Goal: Find specific page/section: Find specific page/section

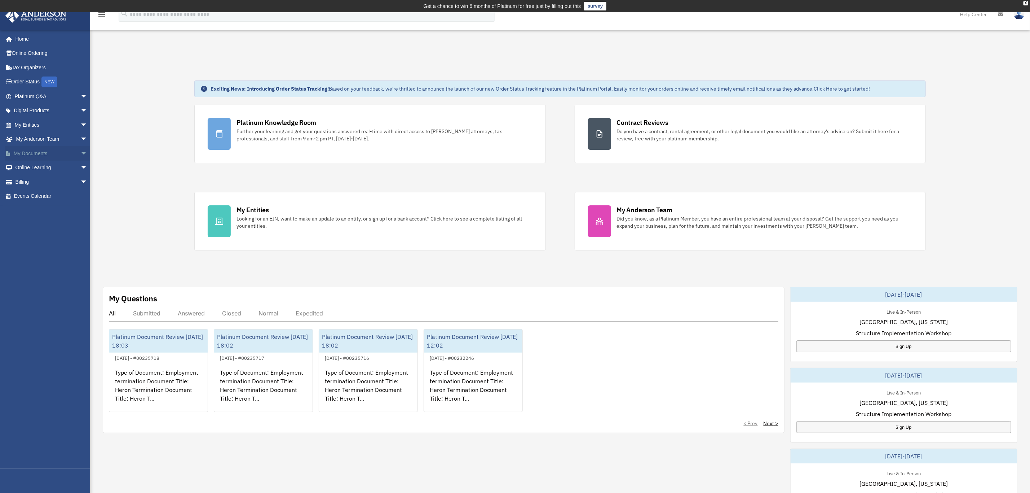
click at [35, 151] on link "My Documents arrow_drop_down" at bounding box center [51, 153] width 93 height 14
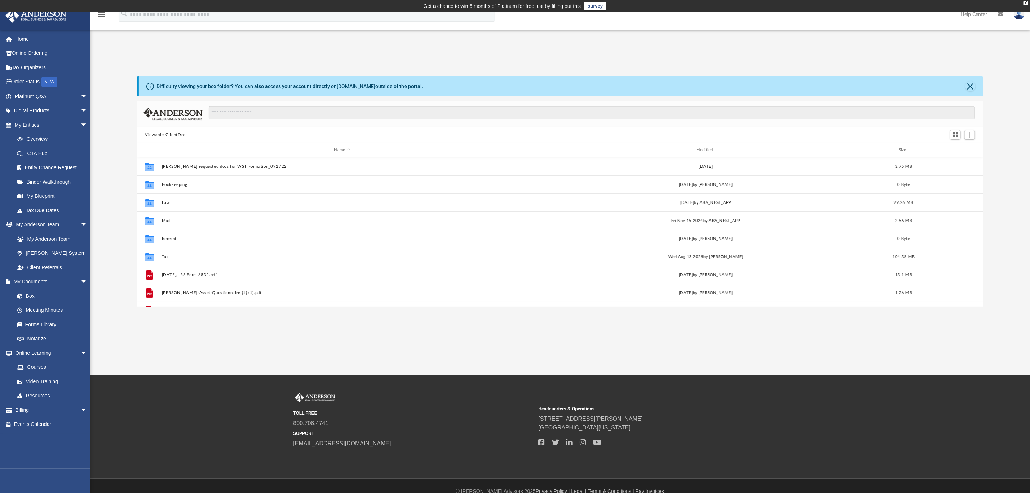
scroll to position [155, 838]
click at [250, 114] on input "Search files and folders" at bounding box center [592, 113] width 767 height 14
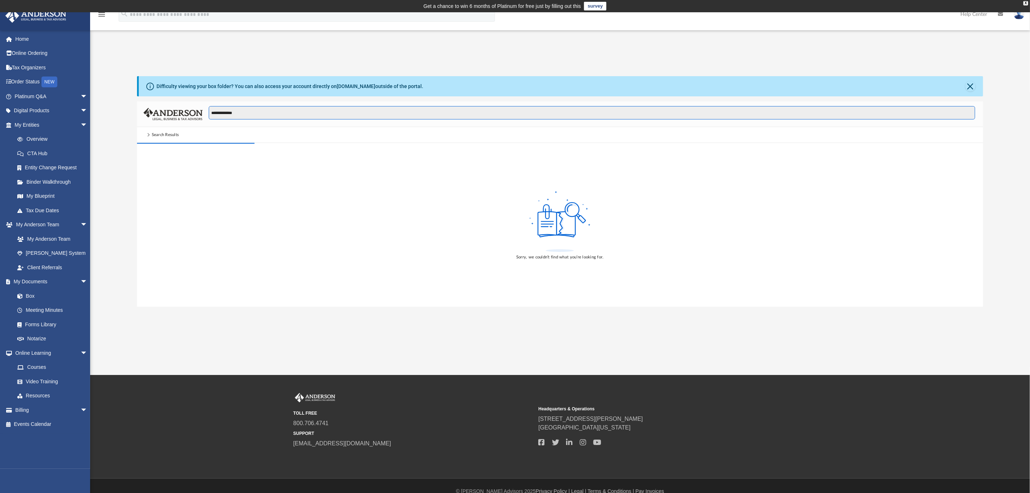
type input "**********"
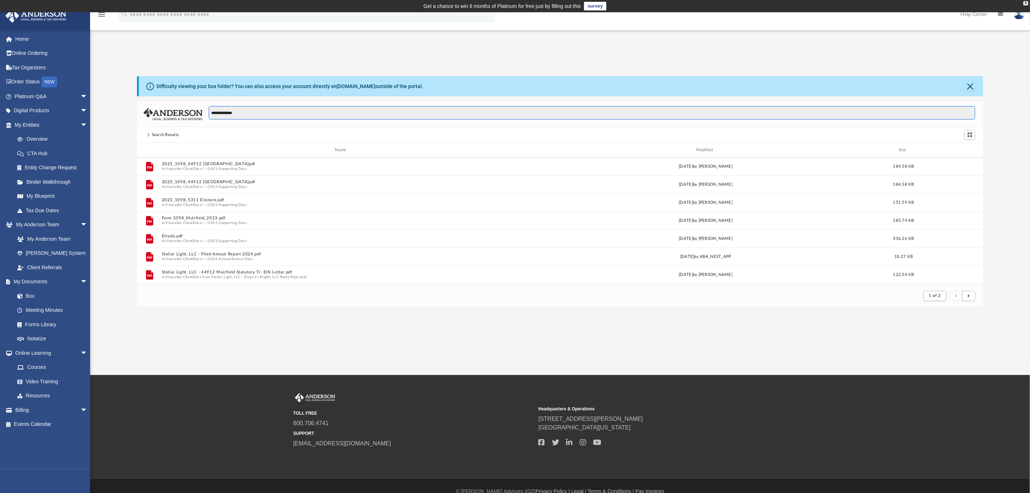
scroll to position [775, 0]
click at [708, 147] on div "Modified" at bounding box center [705, 150] width 361 height 6
click at [703, 150] on div "Modified" at bounding box center [705, 150] width 361 height 6
click at [703, 148] on div "Modified" at bounding box center [705, 150] width 361 height 6
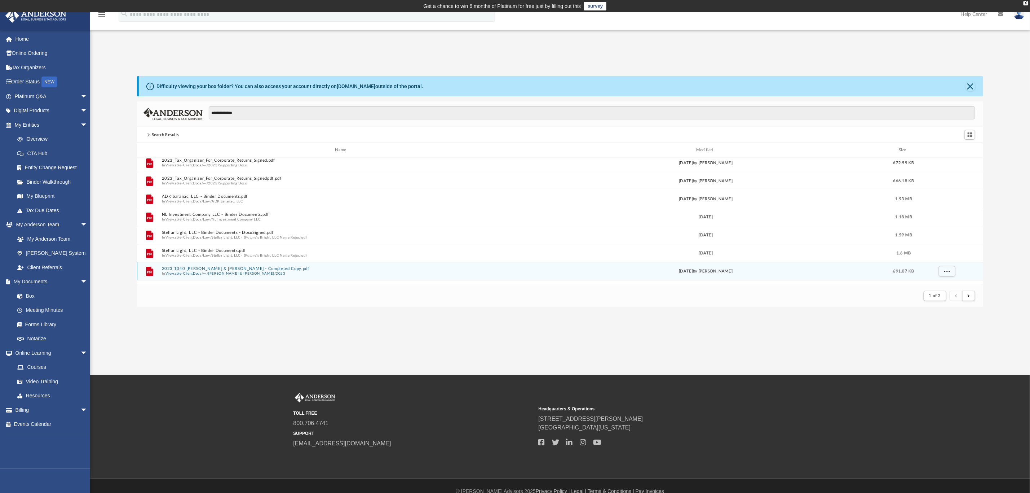
scroll to position [0, 0]
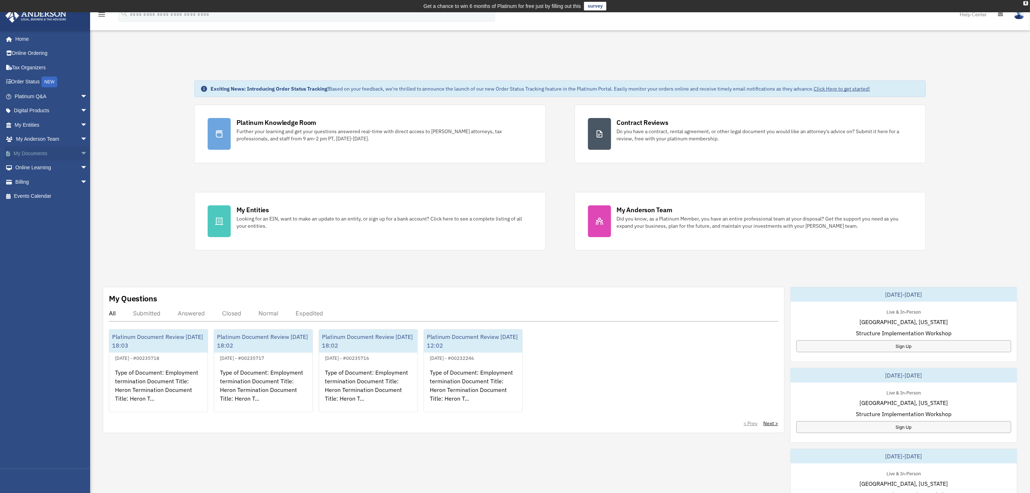
click at [32, 154] on link "My Documents arrow_drop_down" at bounding box center [51, 153] width 93 height 14
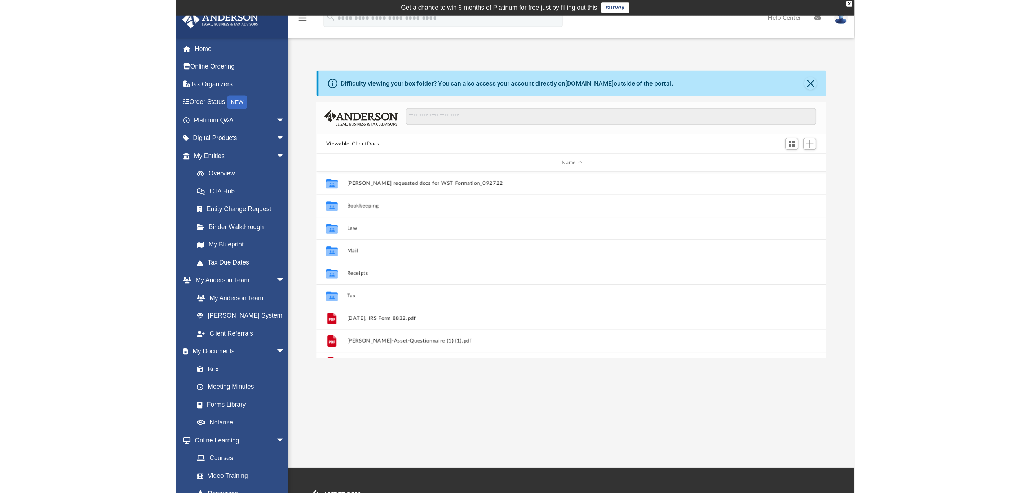
scroll to position [155, 838]
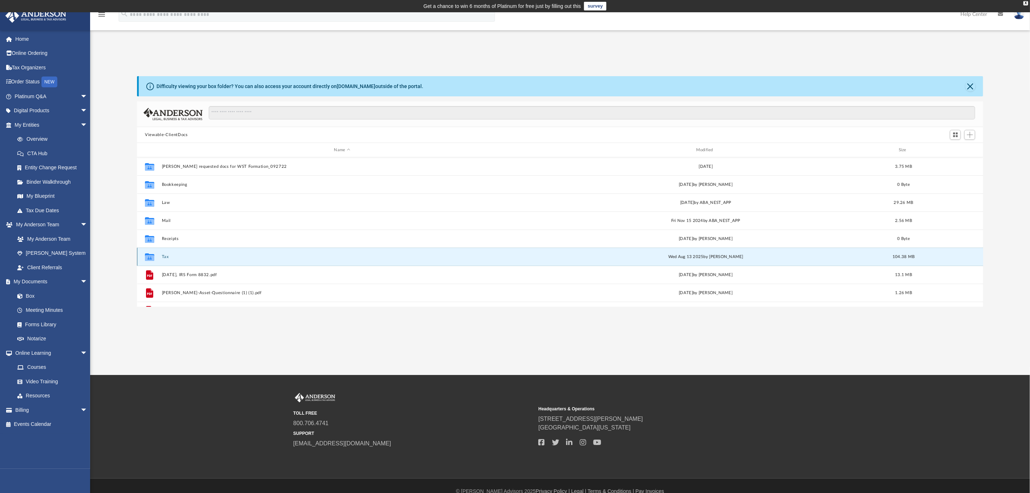
click at [163, 256] on button "Tax" at bounding box center [342, 256] width 361 height 5
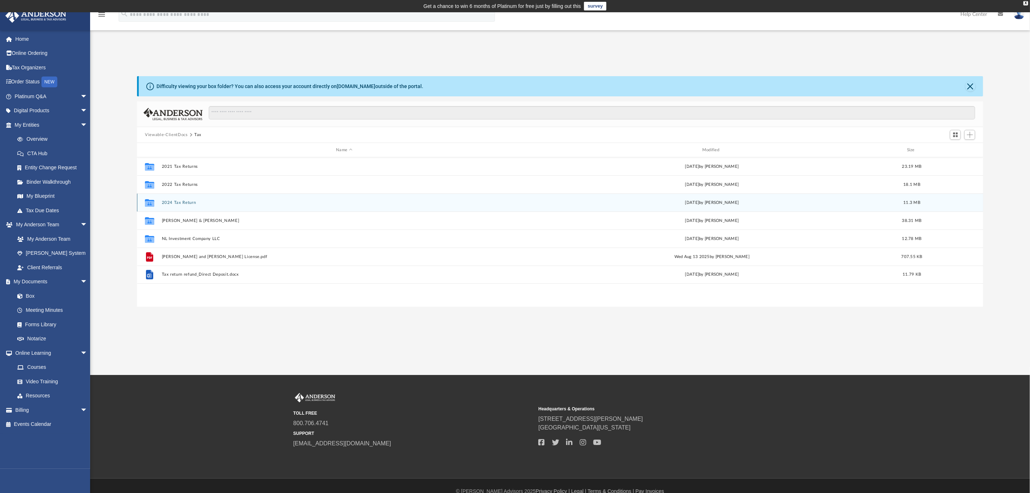
click at [179, 203] on button "2024 Tax Return" at bounding box center [344, 202] width 365 height 5
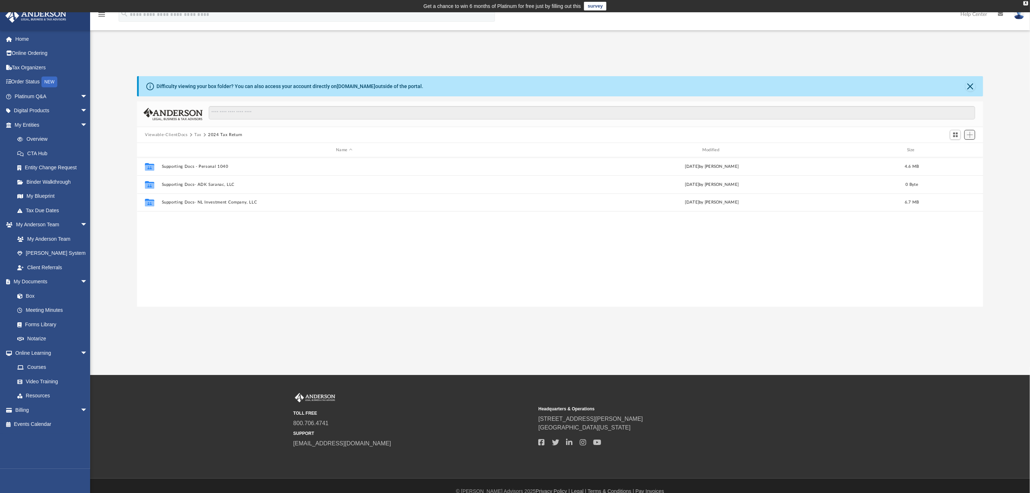
click at [973, 137] on span "Add" at bounding box center [970, 135] width 6 height 6
click at [956, 158] on li "New Folder" at bounding box center [960, 161] width 23 height 8
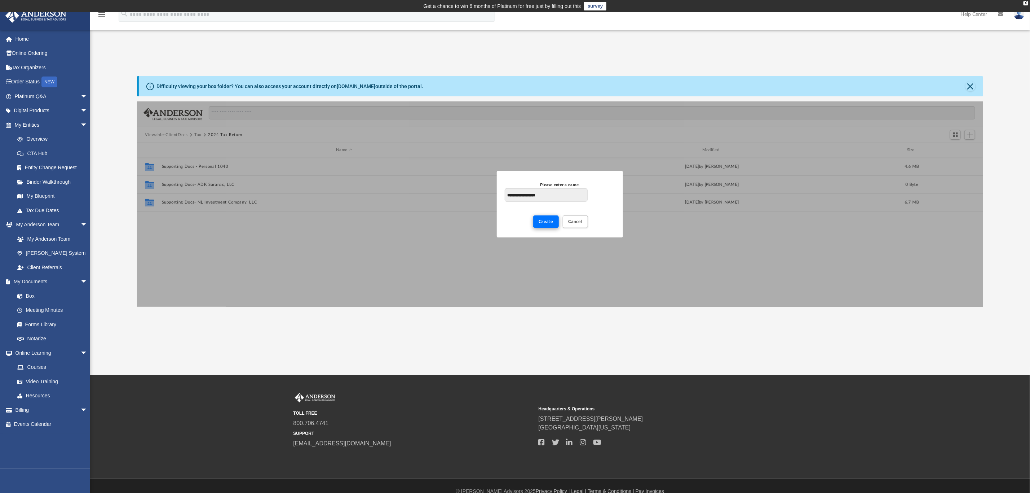
type input "**********"
click at [542, 221] on span "Create" at bounding box center [546, 221] width 15 height 4
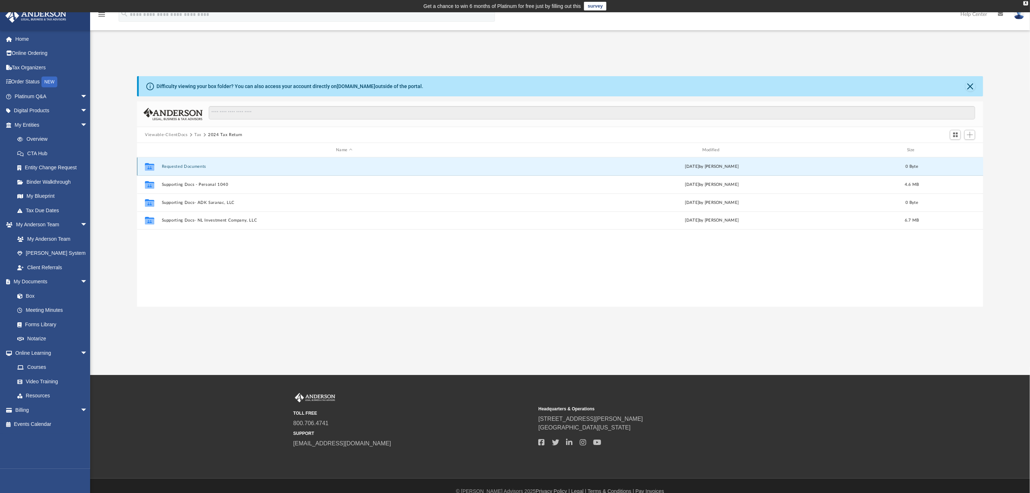
click at [183, 165] on button "Requested Documents" at bounding box center [344, 166] width 365 height 5
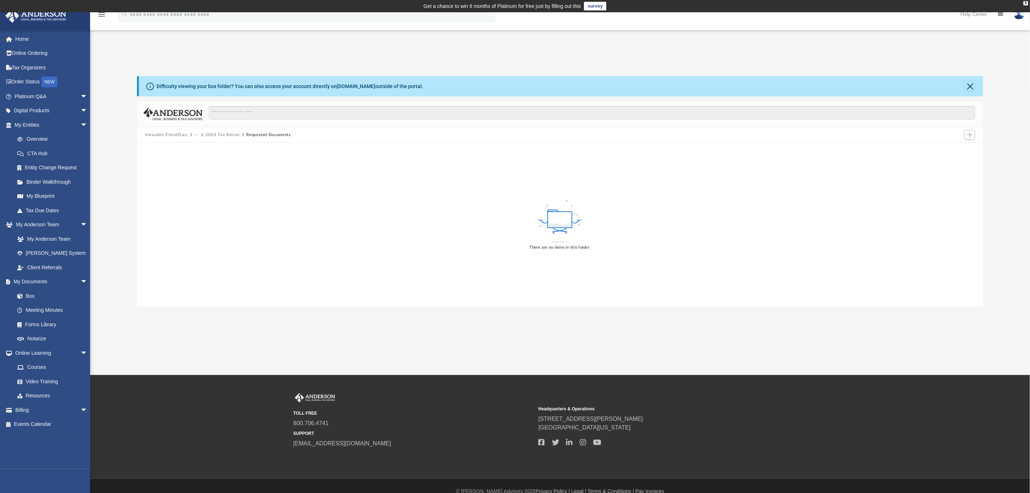
click at [565, 227] on rect at bounding box center [560, 220] width 24 height 16
click at [972, 134] on span "Add" at bounding box center [970, 135] width 6 height 6
click at [960, 149] on li "Upload" at bounding box center [960, 150] width 23 height 8
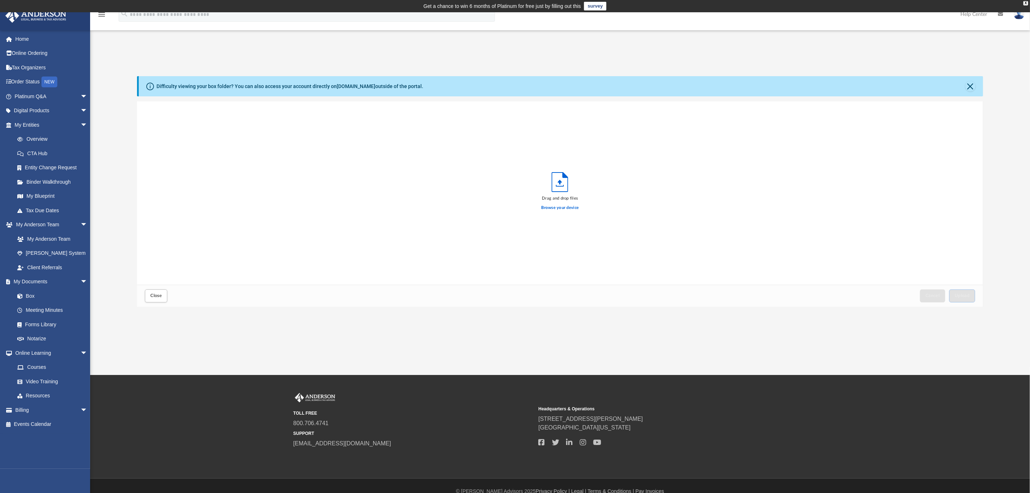
scroll to position [175, 838]
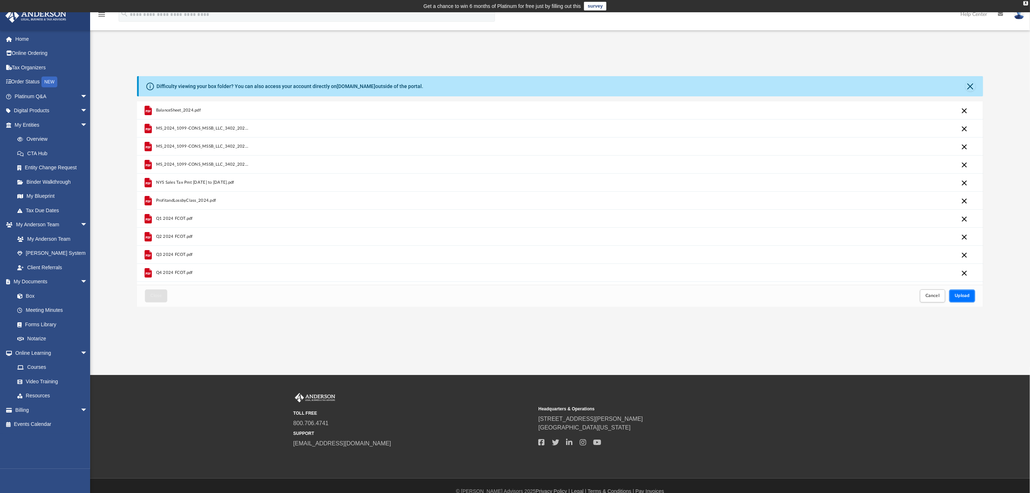
click at [971, 296] on button "Upload" at bounding box center [963, 295] width 26 height 13
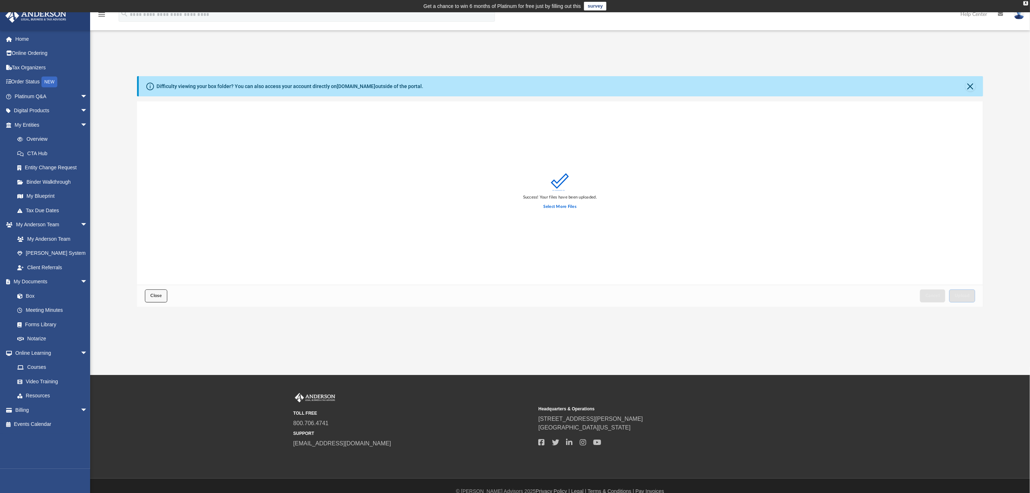
click at [157, 292] on button "Close" at bounding box center [156, 295] width 22 height 13
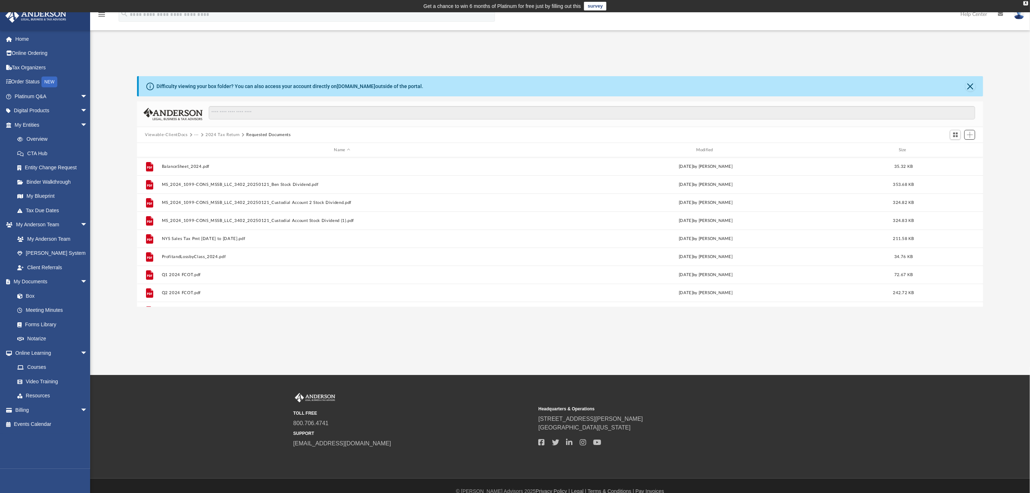
scroll to position [155, 838]
click at [224, 135] on button "2024 Tax Return" at bounding box center [223, 135] width 34 height 6
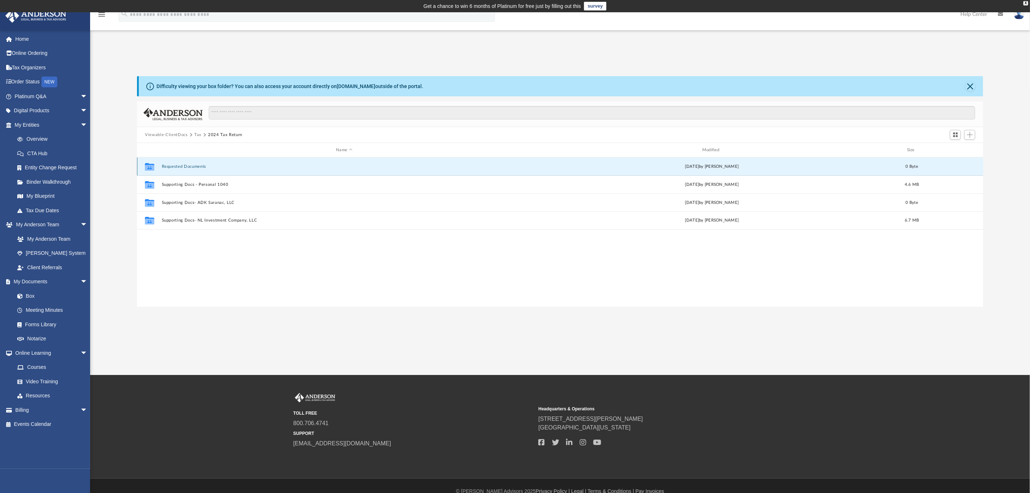
click at [186, 164] on button "Requested Documents" at bounding box center [344, 166] width 365 height 5
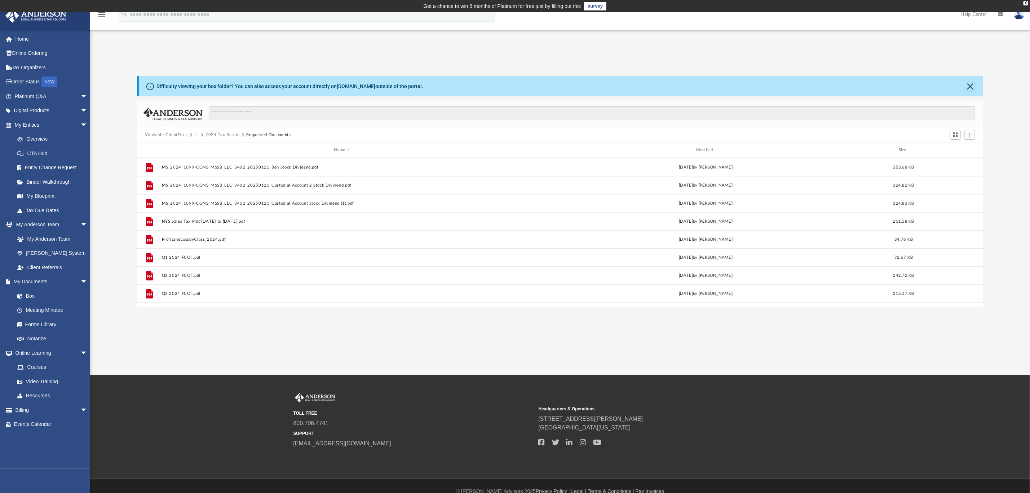
scroll to position [0, 0]
click at [222, 134] on button "2024 Tax Return" at bounding box center [223, 135] width 34 height 6
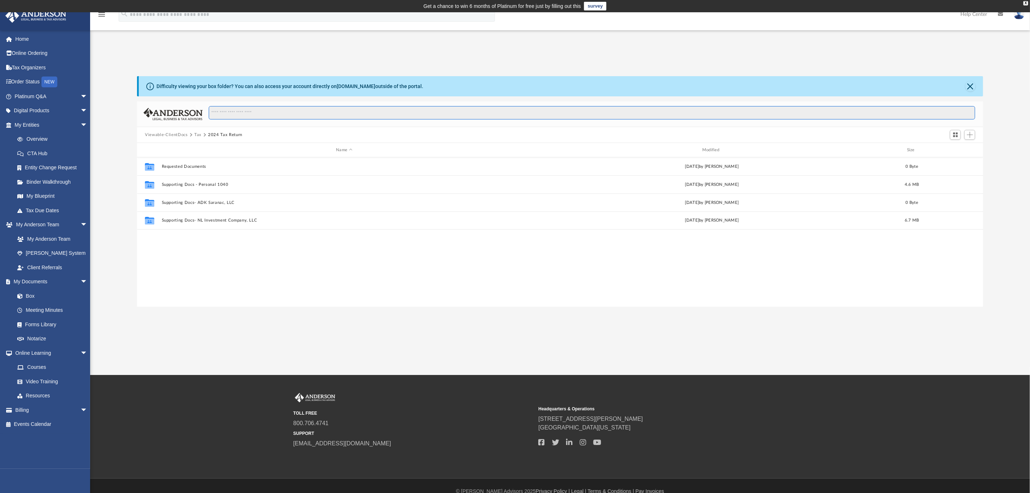
click at [247, 111] on input "Search files and folders" at bounding box center [592, 113] width 767 height 14
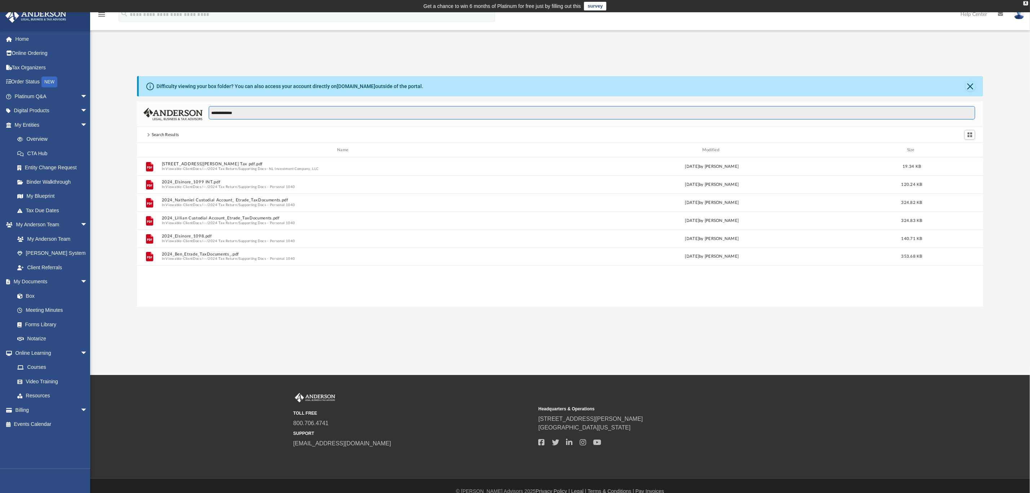
scroll to position [155, 838]
drag, startPoint x: 226, startPoint y: 109, endPoint x: 192, endPoint y: 109, distance: 34.3
click at [192, 110] on div "**********" at bounding box center [560, 114] width 846 height 26
type input "******"
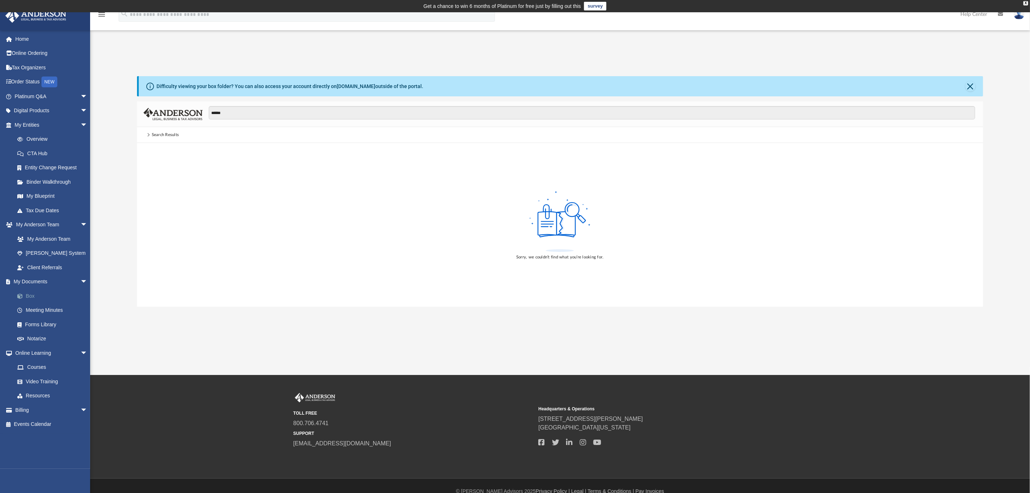
click at [26, 295] on link "Box" at bounding box center [54, 296] width 88 height 14
click at [32, 276] on link "My Documents arrow_drop_down" at bounding box center [51, 281] width 93 height 14
click at [31, 282] on link "My Documents arrow_drop_down" at bounding box center [51, 281] width 93 height 14
click at [31, 295] on link "Box" at bounding box center [54, 296] width 88 height 14
click at [25, 294] on span at bounding box center [23, 296] width 5 height 5
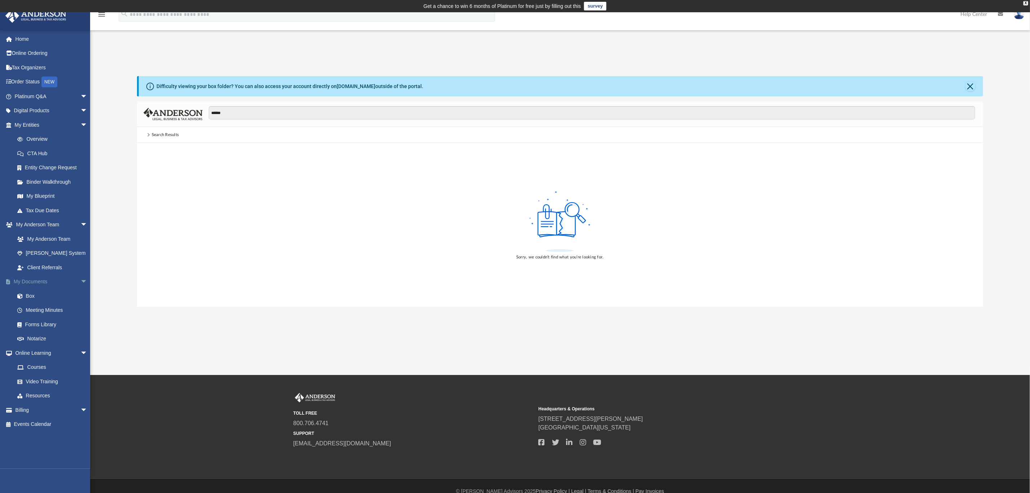
click at [28, 279] on link "My Documents arrow_drop_down" at bounding box center [51, 281] width 93 height 14
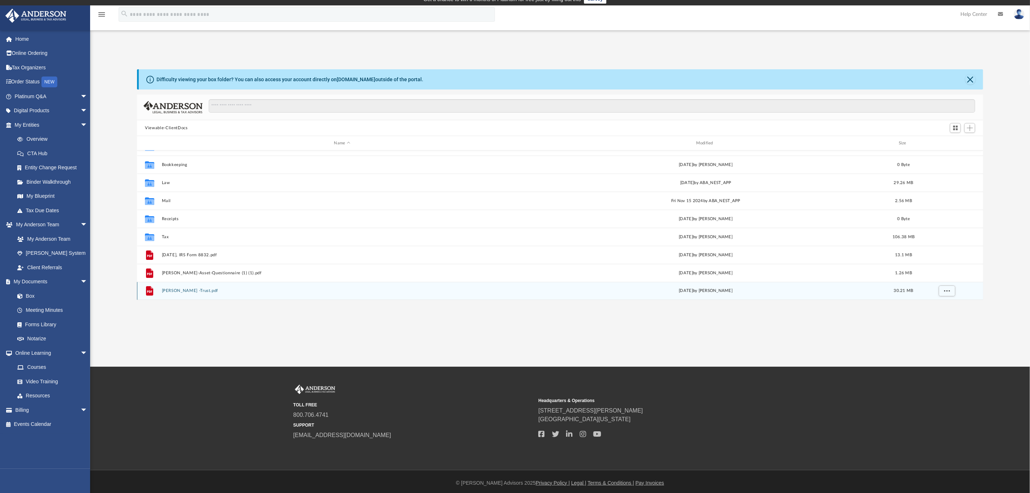
scroll to position [9, 0]
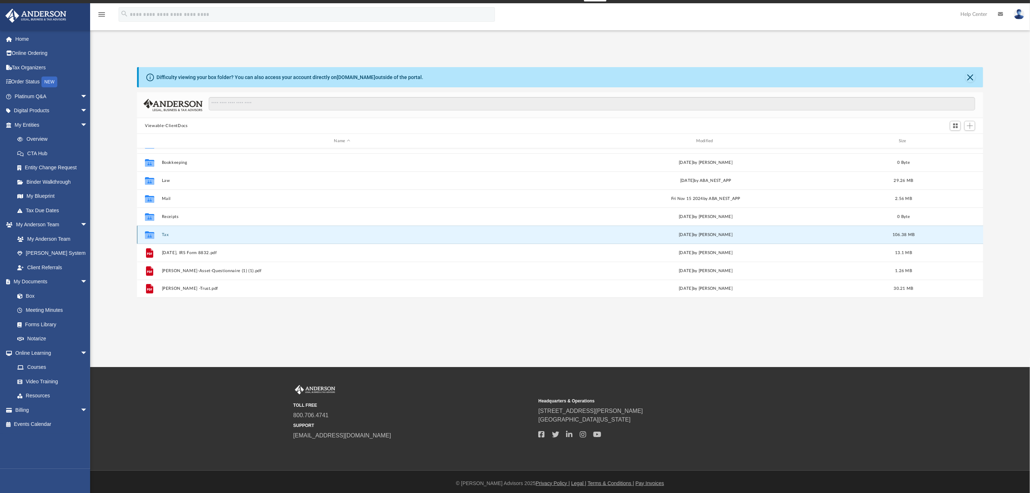
click at [166, 234] on button "Tax" at bounding box center [342, 234] width 361 height 5
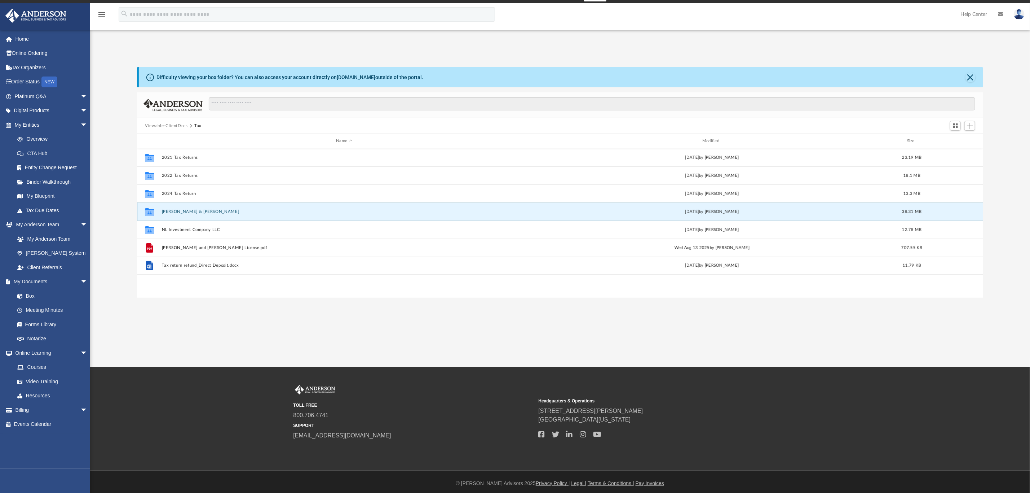
click at [186, 209] on button "Chmielewski, Linda & Benjamin" at bounding box center [344, 211] width 365 height 5
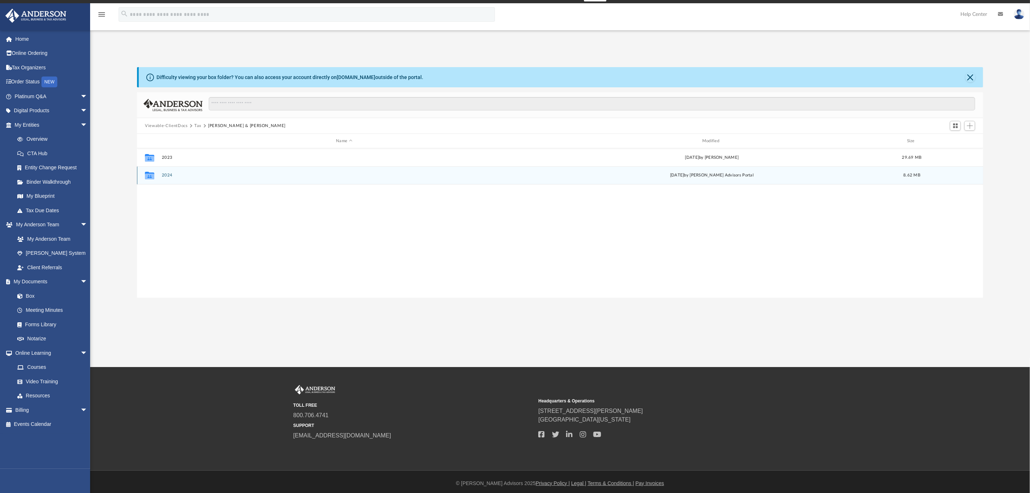
click at [159, 170] on div "Collaborated Folder" at bounding box center [150, 176] width 18 height 12
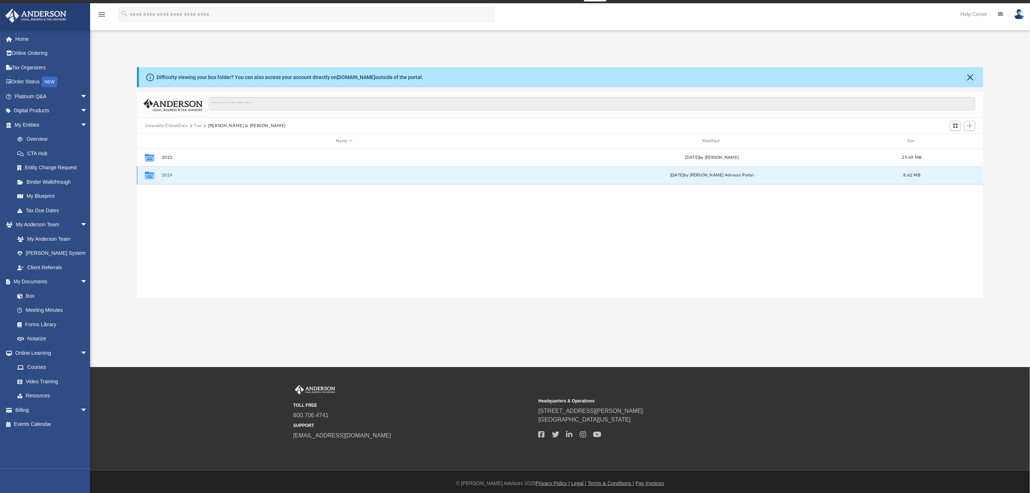
click at [167, 175] on button "2024" at bounding box center [344, 175] width 365 height 5
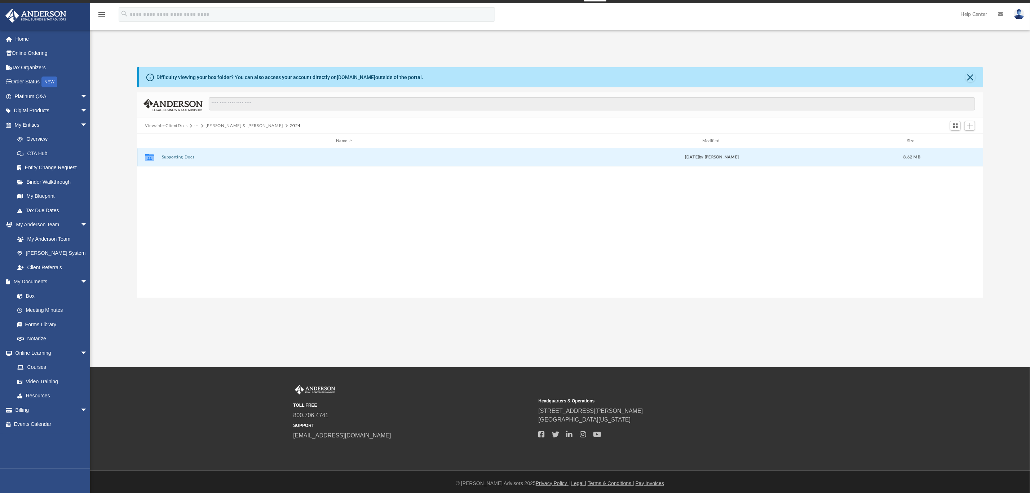
click at [176, 157] on button "Supporting Docs" at bounding box center [344, 157] width 365 height 5
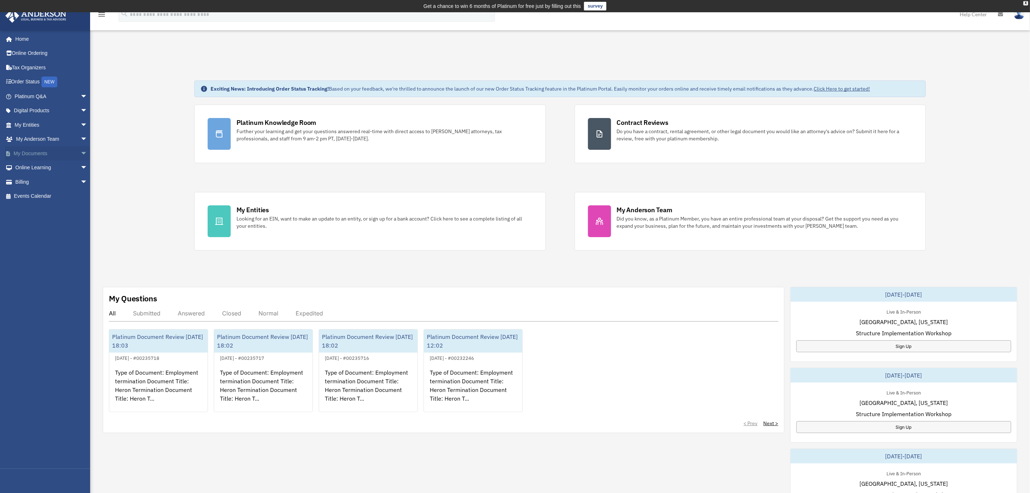
click at [46, 151] on link "My Documents arrow_drop_down" at bounding box center [51, 153] width 93 height 14
click at [80, 153] on span "arrow_drop_down" at bounding box center [87, 153] width 14 height 15
click at [34, 167] on link "Box" at bounding box center [54, 167] width 88 height 14
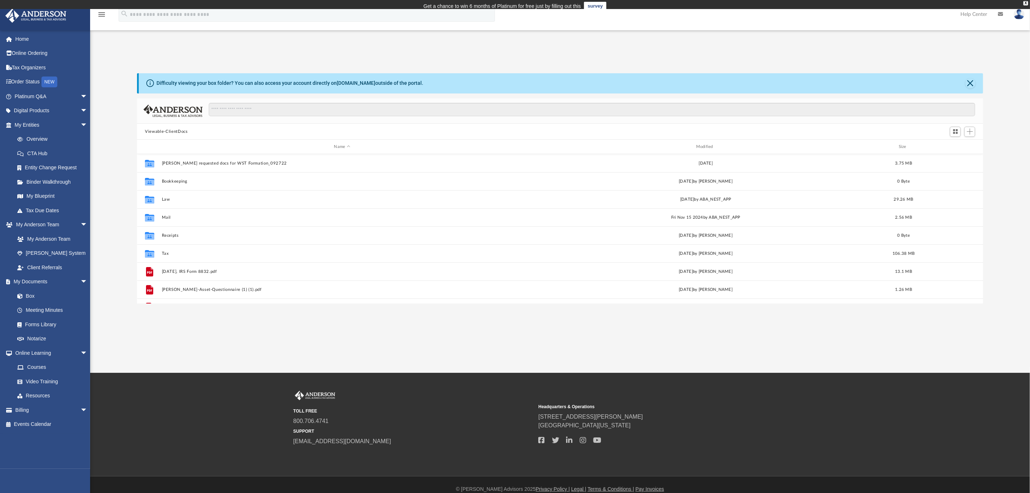
scroll to position [155, 838]
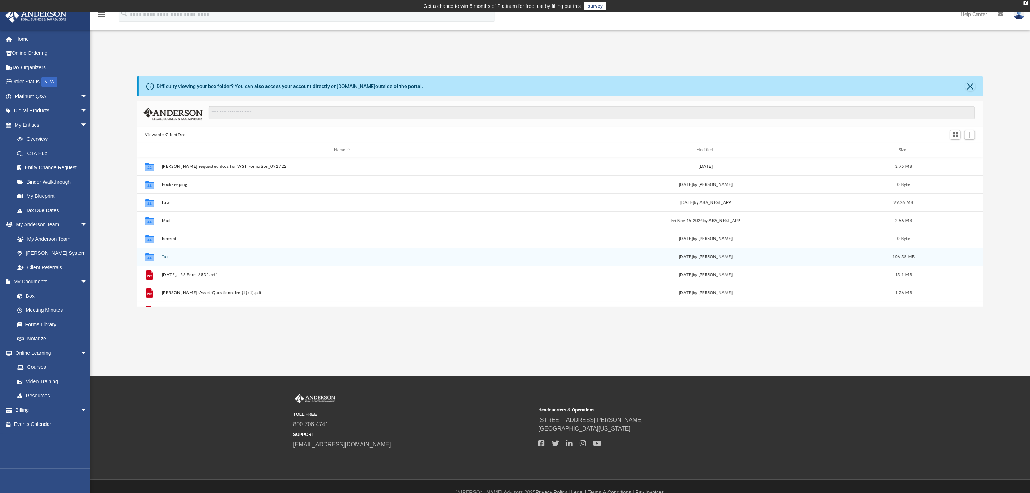
click at [164, 255] on button "Tax" at bounding box center [342, 256] width 361 height 5
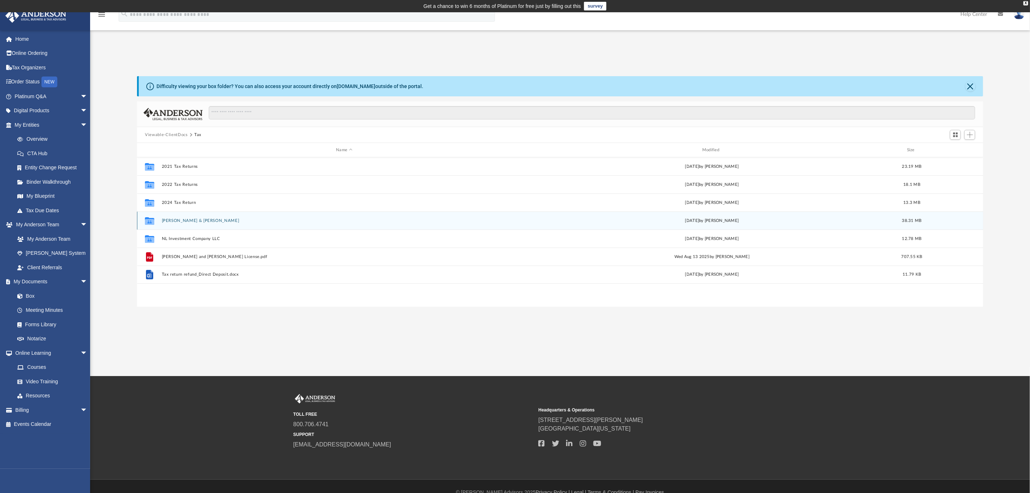
click at [186, 224] on div "Collaborated [PERSON_NAME] & [PERSON_NAME][DATE] by [PERSON_NAME] 38.31 MB" at bounding box center [560, 220] width 846 height 18
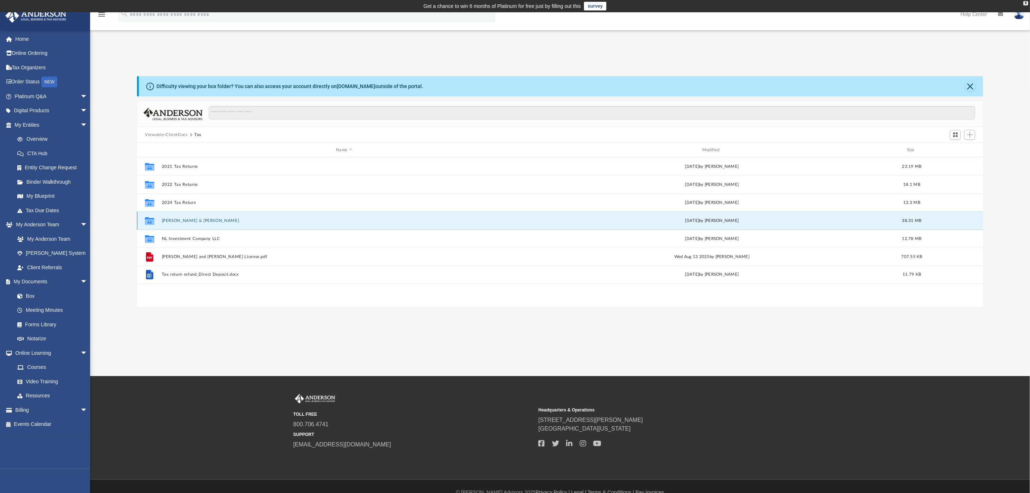
click at [188, 220] on button "[PERSON_NAME] & [PERSON_NAME]" at bounding box center [344, 220] width 365 height 5
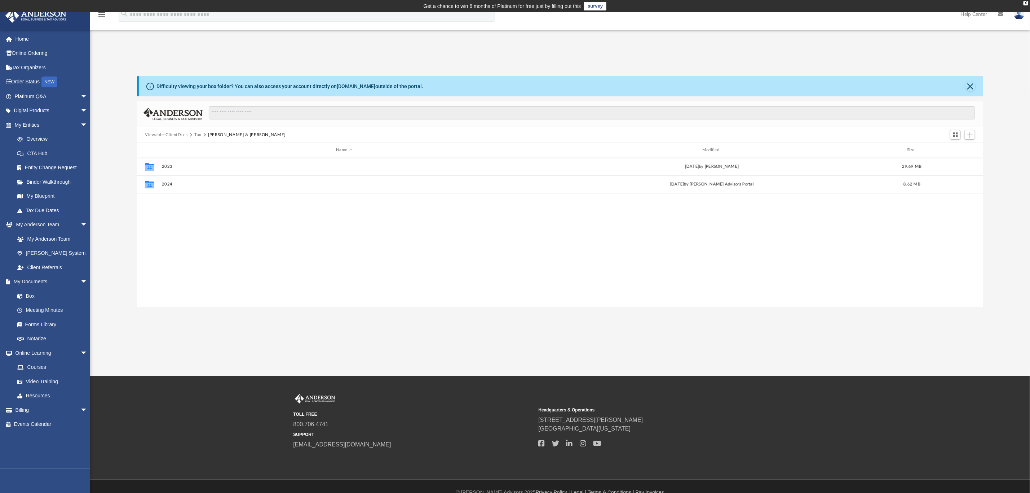
click at [163, 135] on button "Viewable-ClientDocs" at bounding box center [166, 135] width 43 height 6
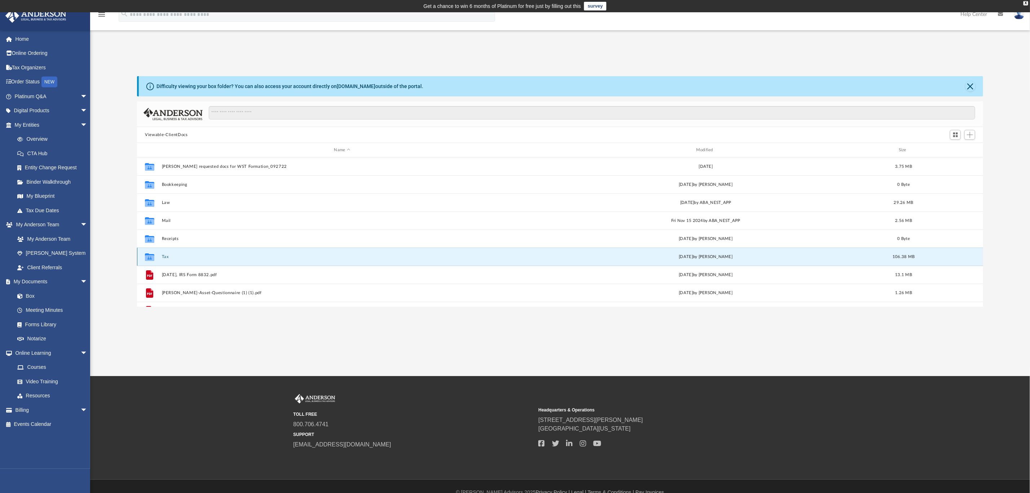
click at [168, 256] on button "Tax" at bounding box center [342, 256] width 361 height 5
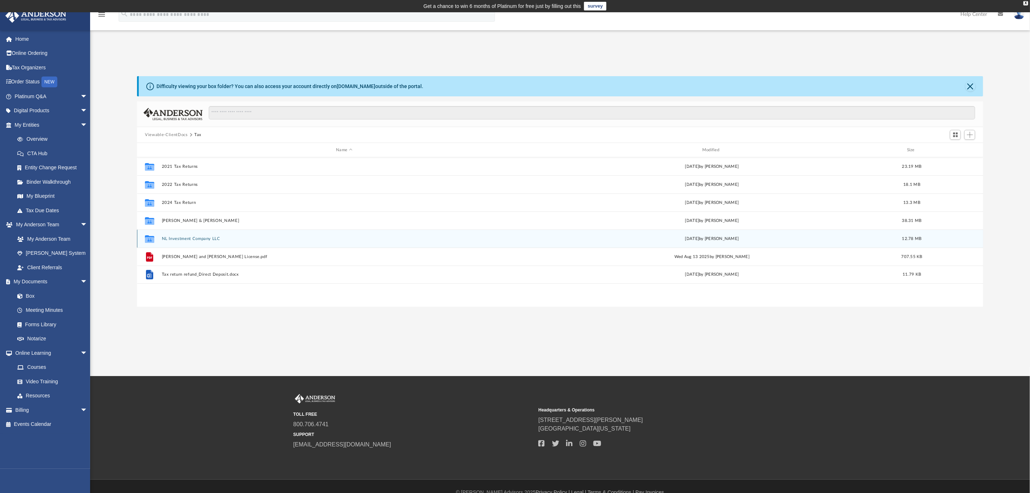
click at [187, 237] on button "NL Investment Company LLC" at bounding box center [344, 238] width 365 height 5
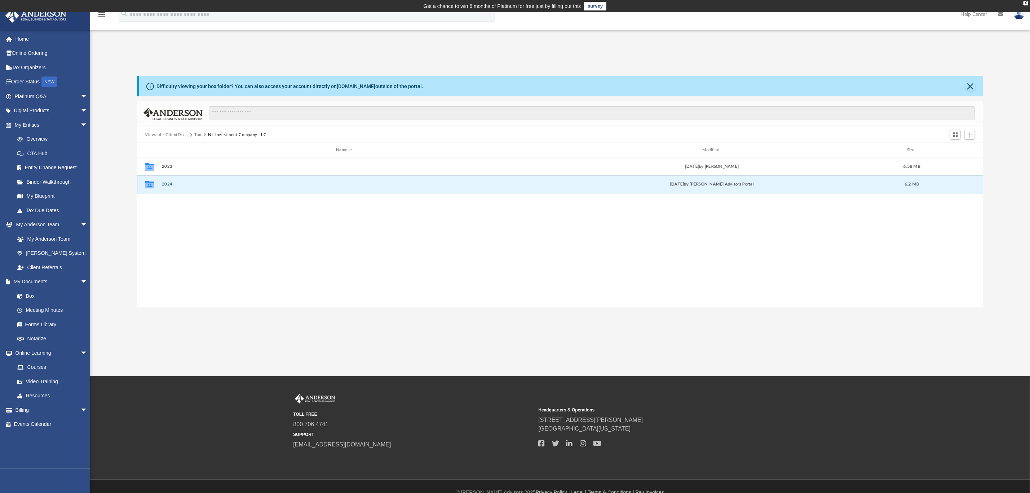
click at [166, 185] on button "2024" at bounding box center [344, 184] width 365 height 5
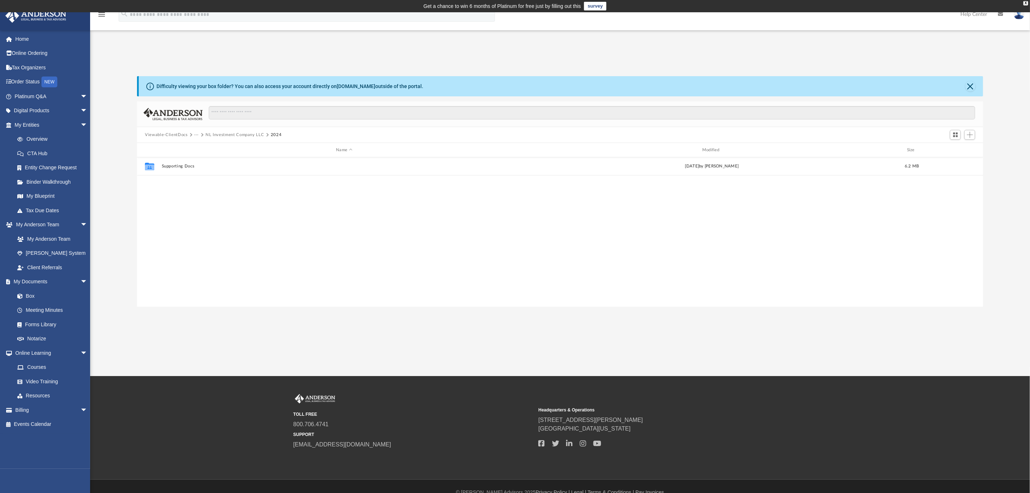
click at [170, 133] on button "Viewable-ClientDocs" at bounding box center [166, 135] width 43 height 6
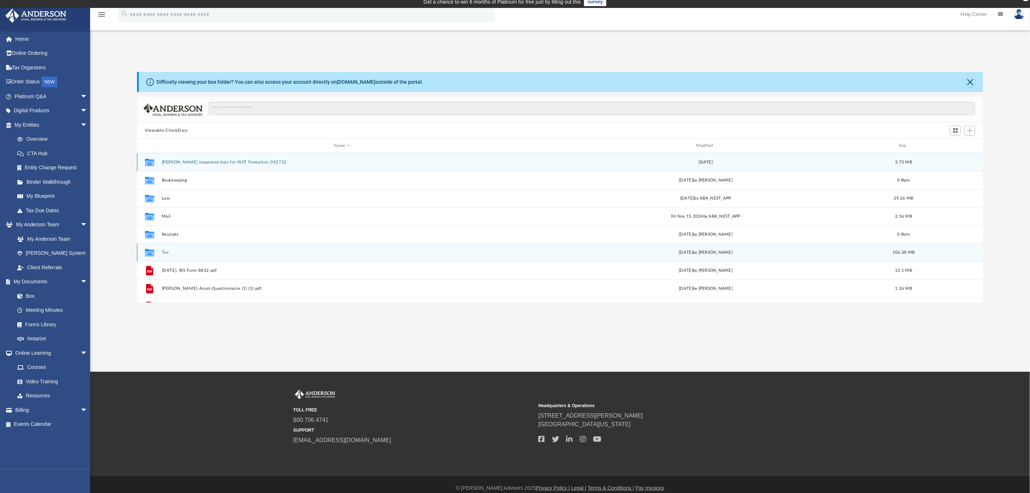
scroll to position [0, 0]
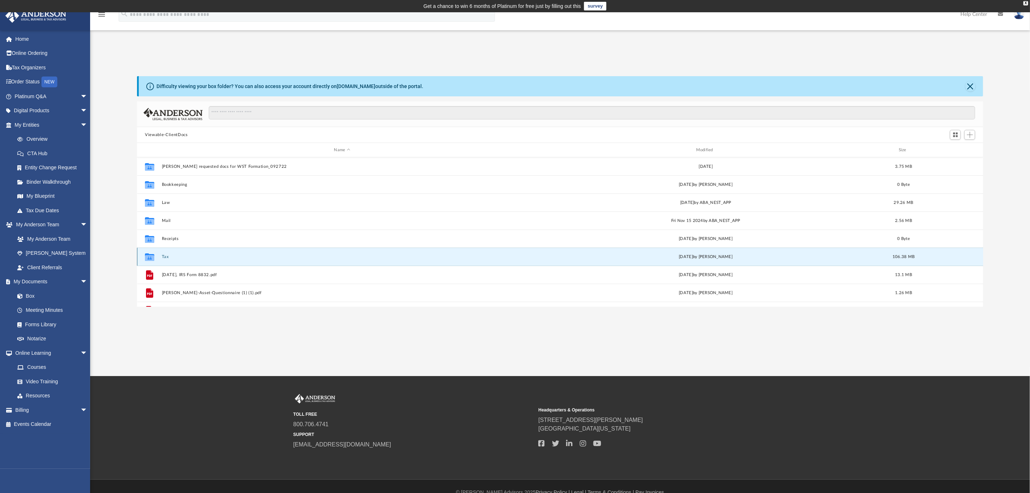
click at [168, 256] on button "Tax" at bounding box center [342, 256] width 361 height 5
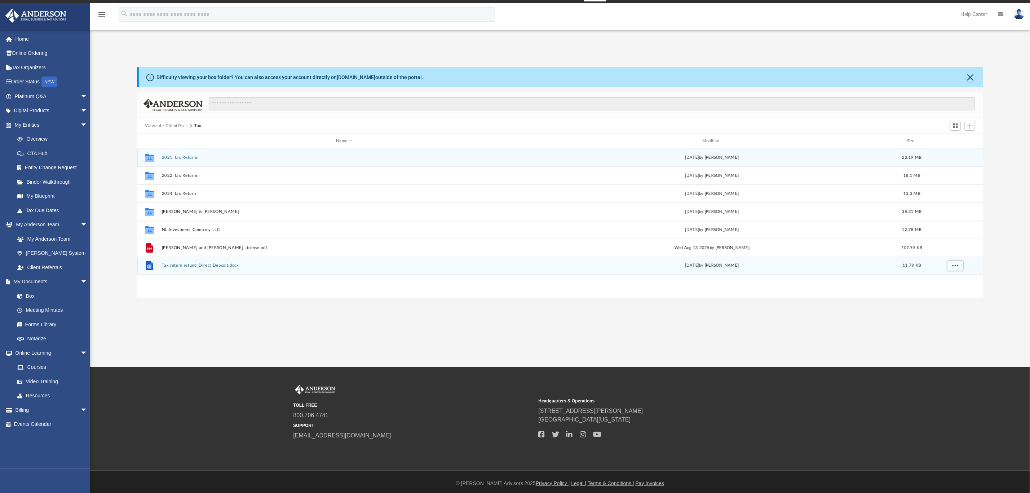
scroll to position [12, 0]
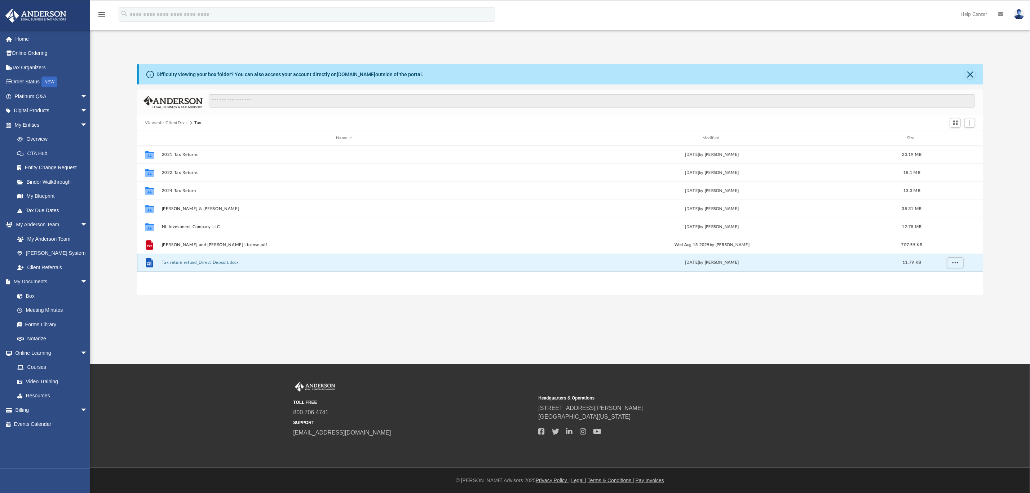
click at [202, 261] on button "Tax return refund_Direct Deposit.docx" at bounding box center [344, 262] width 365 height 5
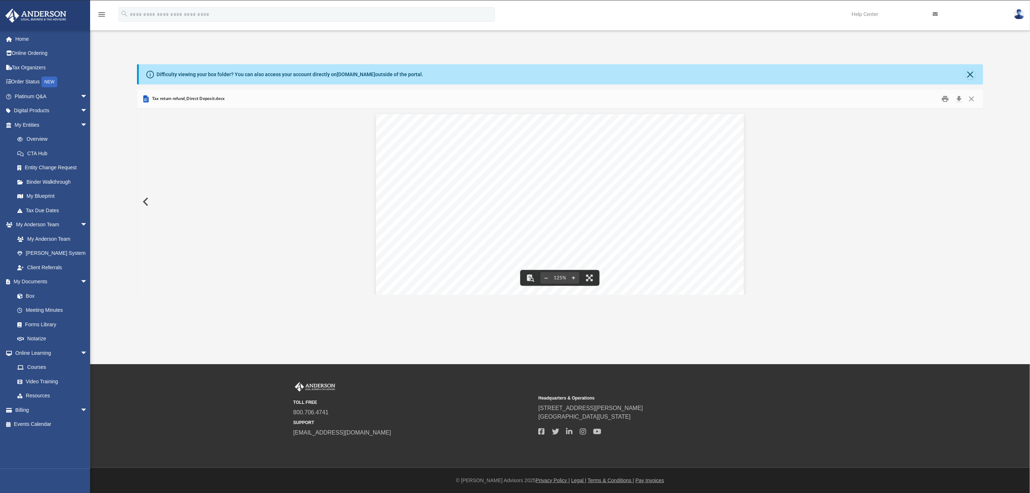
scroll to position [0, 0]
